Goal: Navigation & Orientation: Find specific page/section

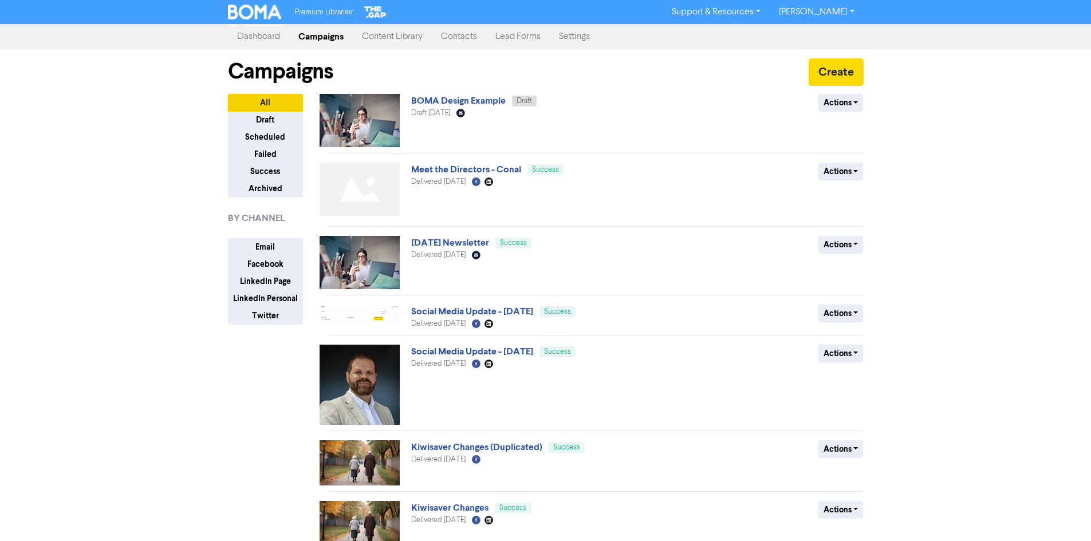
click at [821, 14] on link "[PERSON_NAME]" at bounding box center [816, 12] width 93 height 18
click at [824, 37] on button "Log Out" at bounding box center [815, 34] width 90 height 14
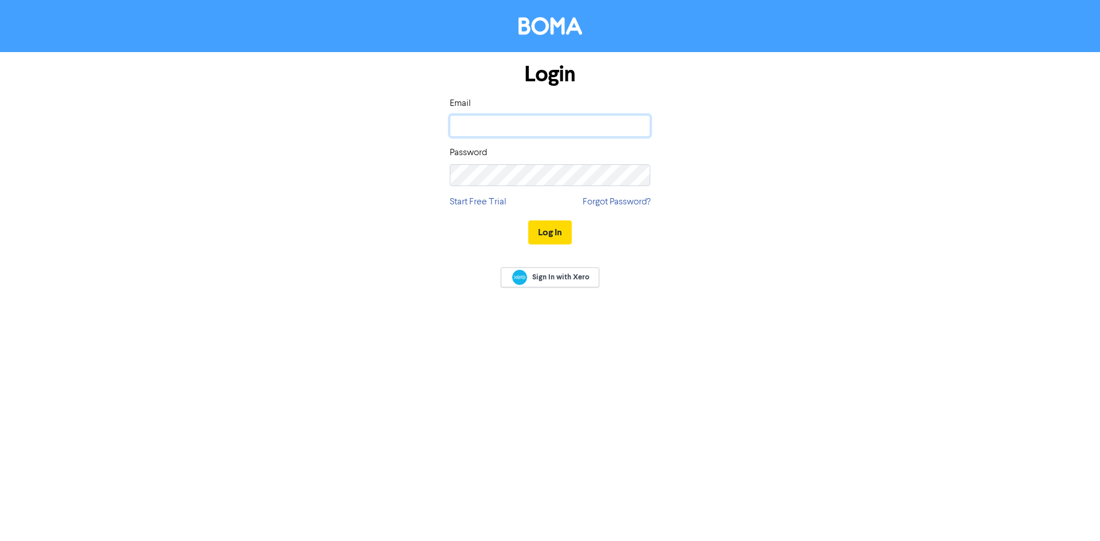
type input "[PERSON_NAME][EMAIL_ADDRESS][PERSON_NAME][DOMAIN_NAME]"
click at [746, 170] on div "Login Email [PERSON_NAME][EMAIL_ADDRESS][PERSON_NAME][DOMAIN_NAME] Password Sta…" at bounding box center [549, 154] width 653 height 204
click at [555, 233] on button "Log In" at bounding box center [550, 232] width 44 height 24
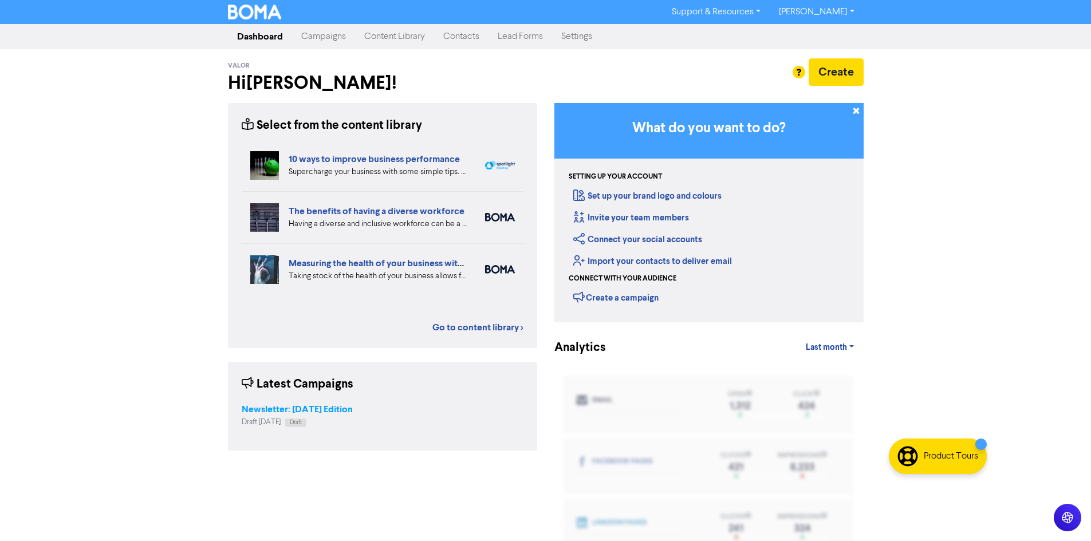
click at [299, 412] on strong "Newsletter: [DATE] Edition" at bounding box center [297, 409] width 111 height 11
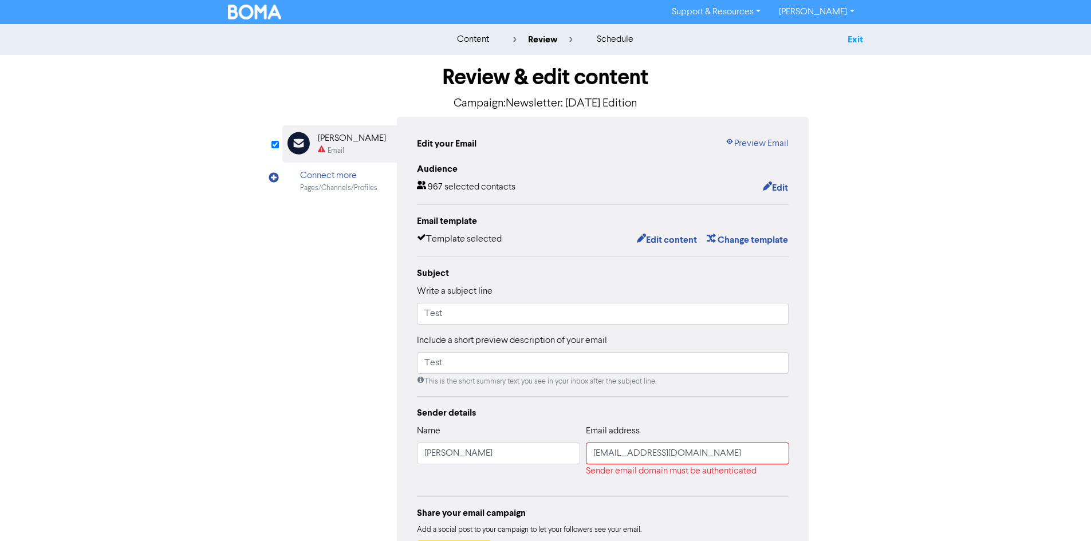
click at [858, 41] on link "Exit" at bounding box center [855, 39] width 15 height 11
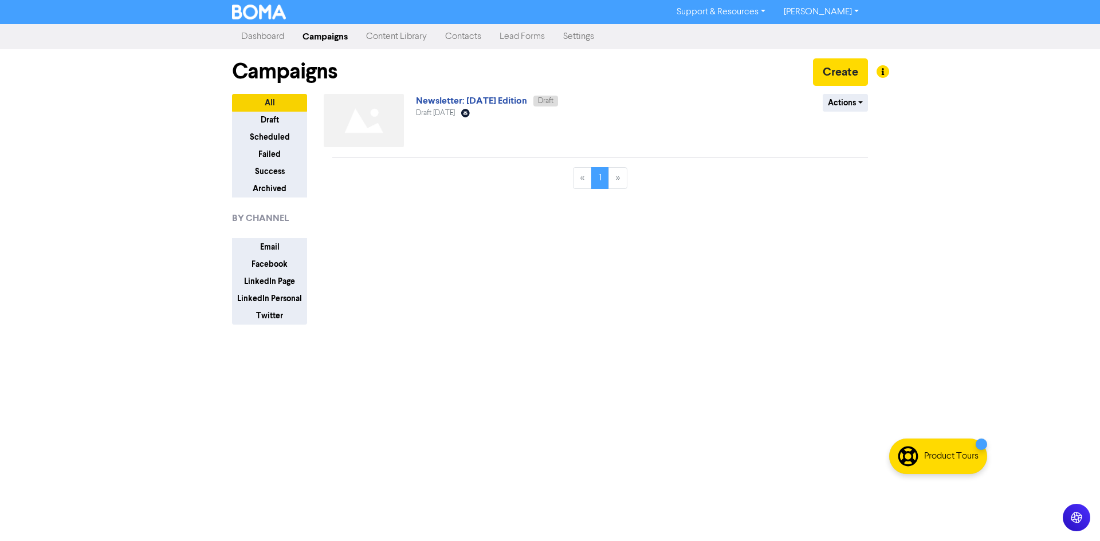
click at [825, 15] on link "[PERSON_NAME]" at bounding box center [820, 12] width 93 height 18
click at [826, 26] on div "Log Out" at bounding box center [820, 34] width 92 height 24
click at [827, 35] on button "Log Out" at bounding box center [820, 34] width 90 height 14
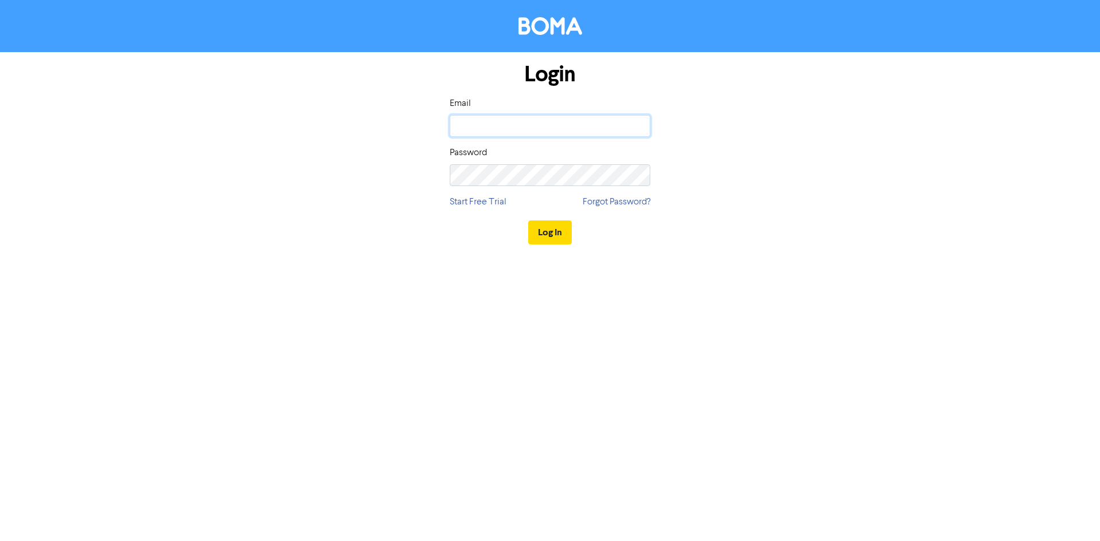
type input "[PERSON_NAME][EMAIL_ADDRESS][PERSON_NAME][DOMAIN_NAME]"
click at [806, 130] on div "Login Email [PERSON_NAME][EMAIL_ADDRESS][PERSON_NAME][DOMAIN_NAME] Password Sta…" at bounding box center [549, 154] width 653 height 204
click at [555, 229] on button "Log In" at bounding box center [550, 232] width 44 height 24
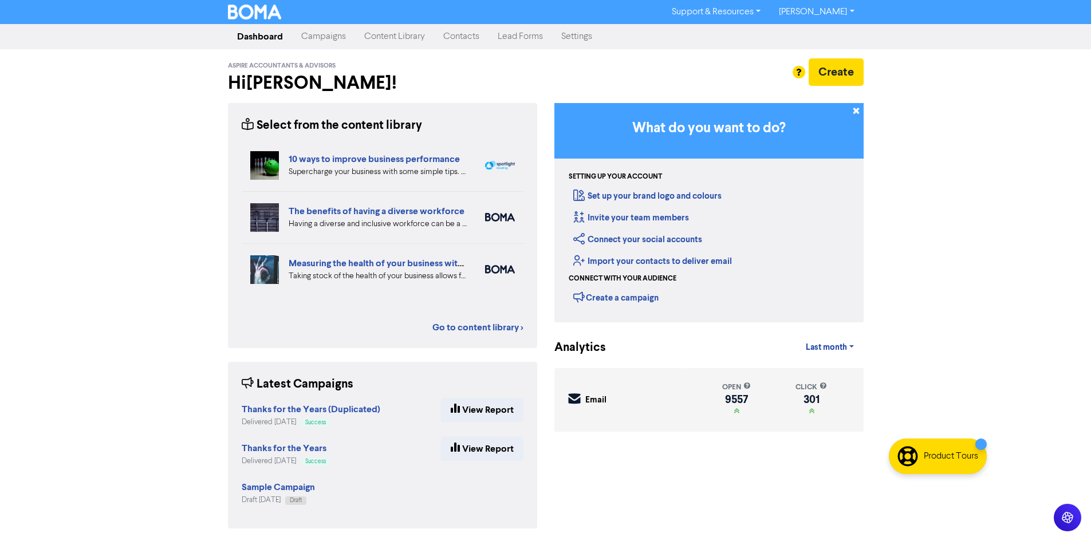
click at [316, 32] on link "Campaigns" at bounding box center [323, 36] width 63 height 23
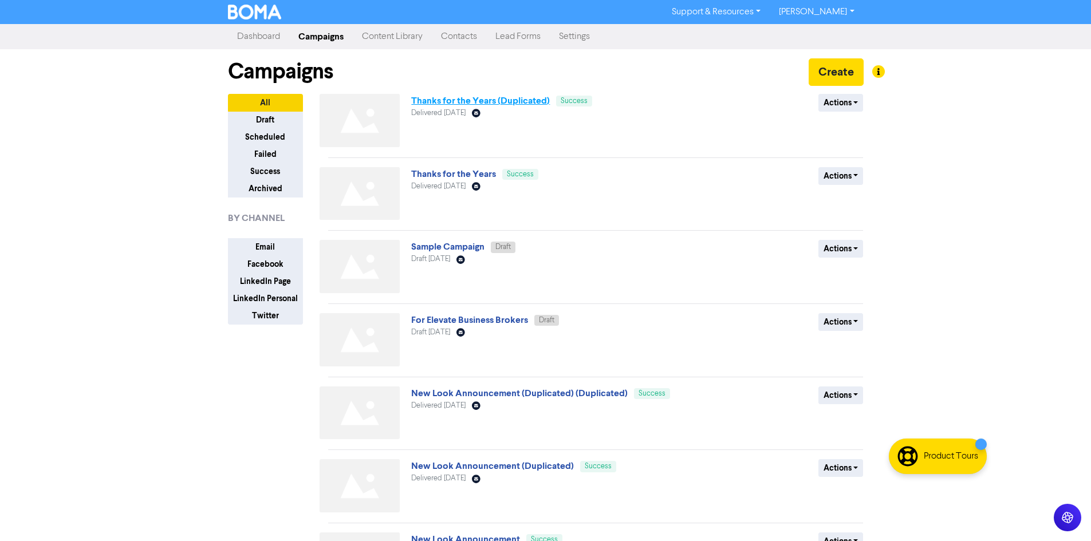
click at [447, 99] on link "Thanks for the Years (Duplicated)" at bounding box center [480, 100] width 139 height 11
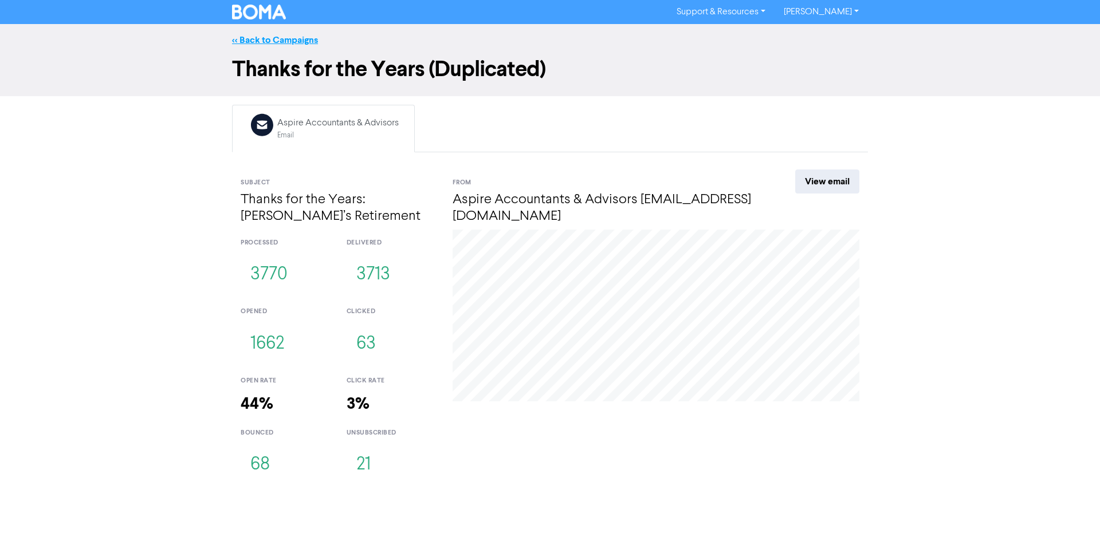
click at [291, 42] on link "<< Back to Campaigns" at bounding box center [275, 39] width 86 height 11
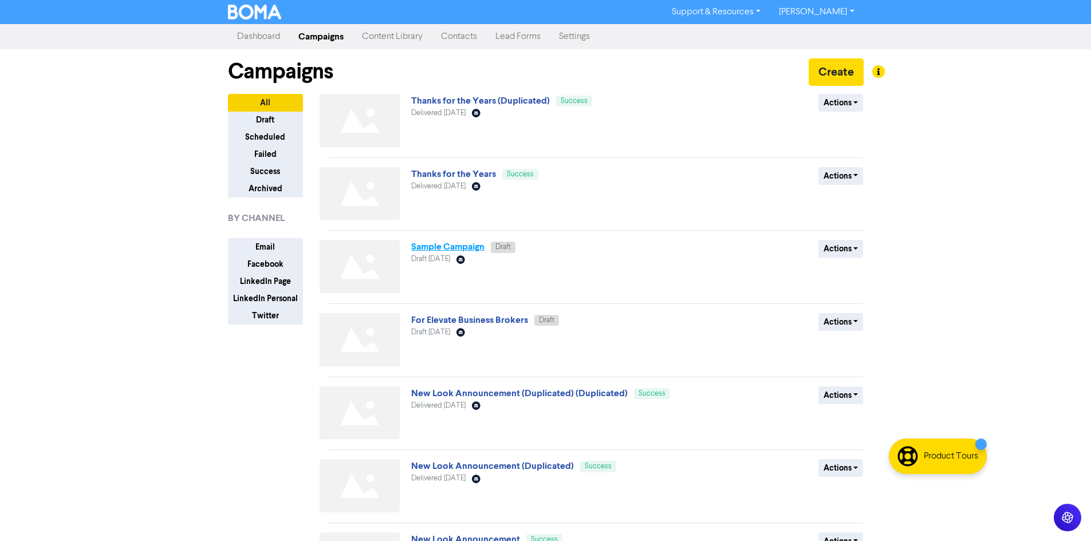
click at [446, 247] on link "Sample Campaign" at bounding box center [447, 246] width 73 height 11
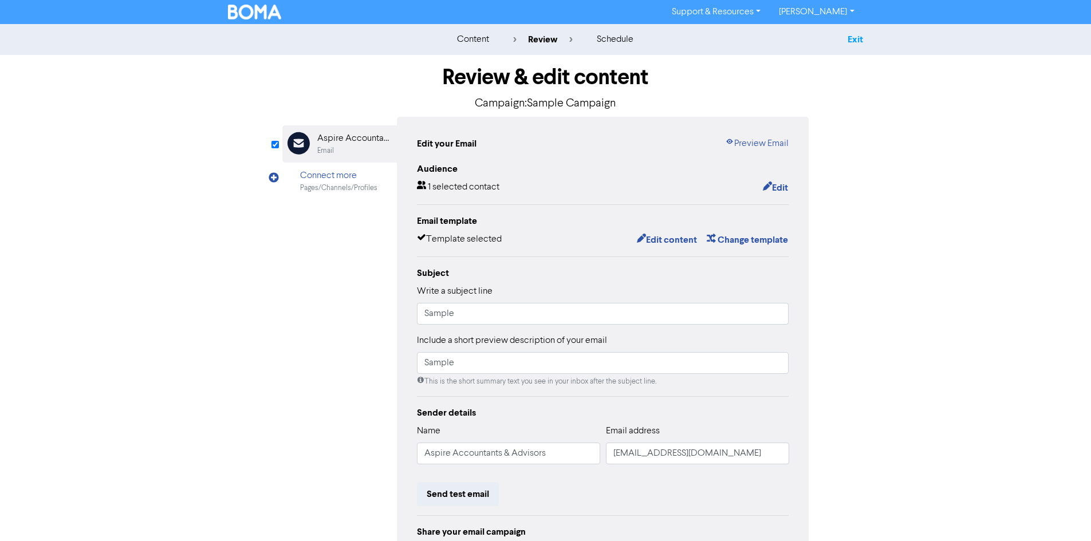
click at [853, 36] on link "Exit" at bounding box center [855, 39] width 15 height 11
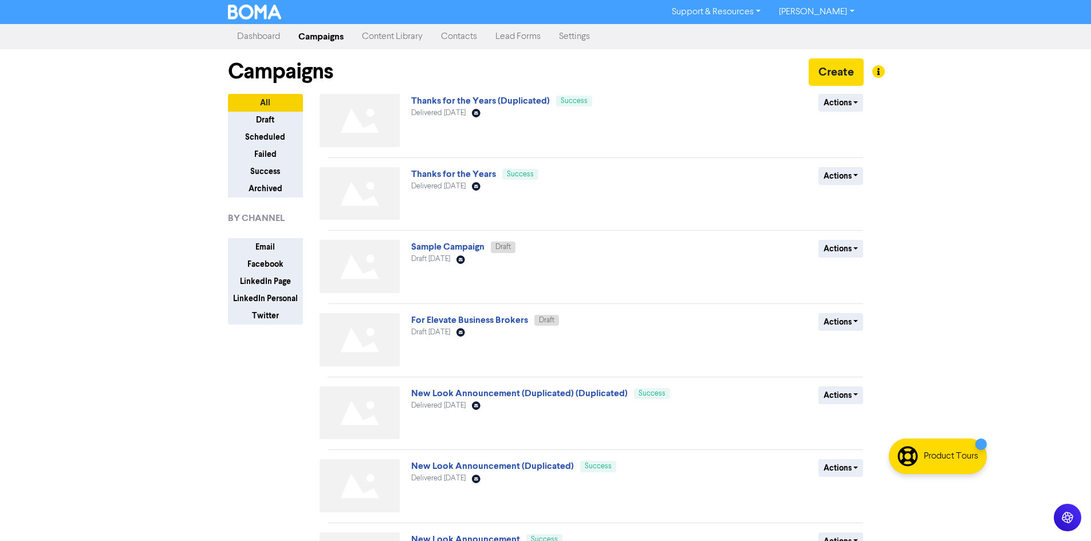
click at [816, 6] on link "[PERSON_NAME]" at bounding box center [816, 12] width 93 height 18
click at [836, 36] on button "Log Out" at bounding box center [815, 34] width 90 height 14
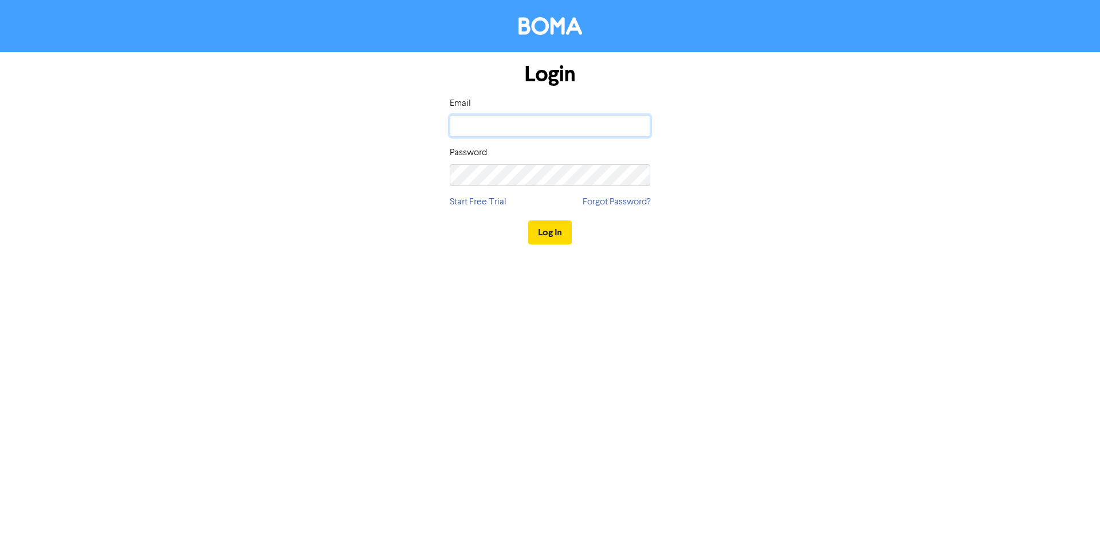
type input "[PERSON_NAME][EMAIL_ADDRESS][PERSON_NAME][DOMAIN_NAME]"
